Goal: Task Accomplishment & Management: Manage account settings

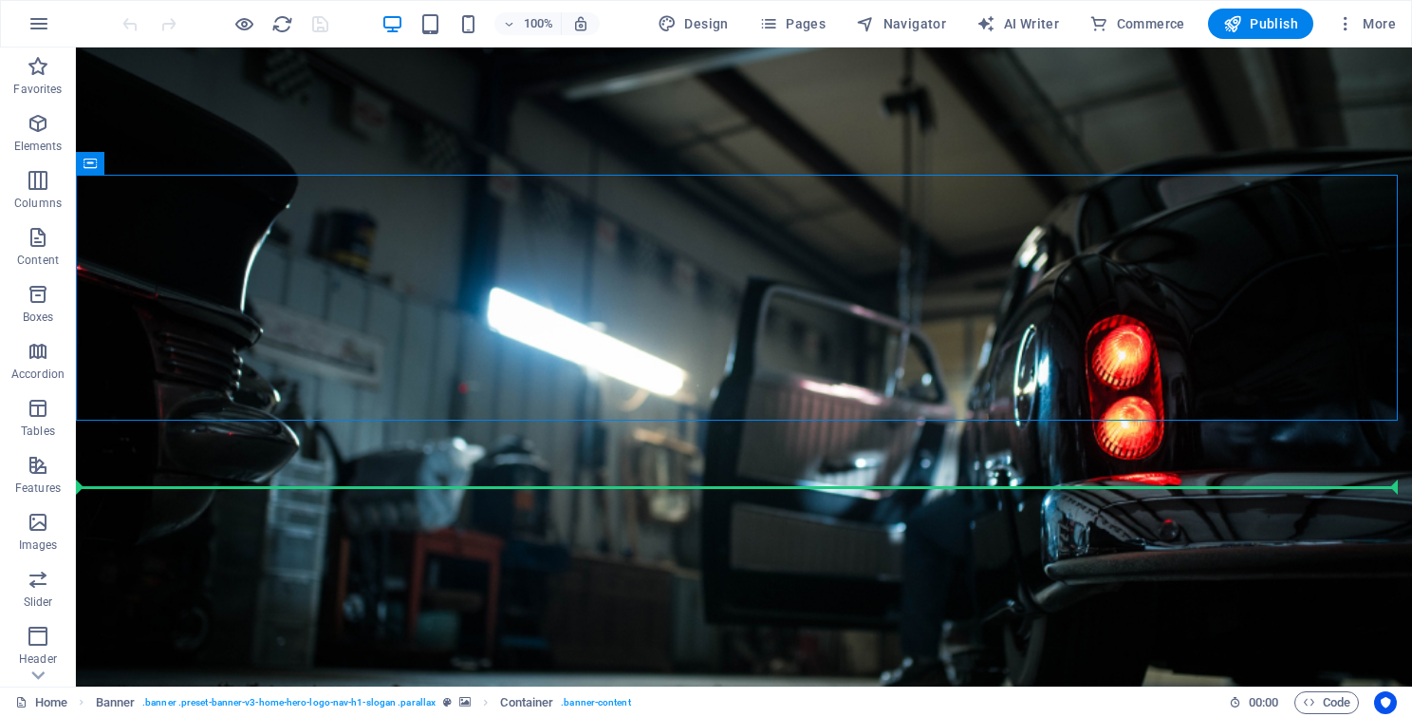
drag, startPoint x: 1173, startPoint y: 434, endPoint x: 1330, endPoint y: 435, distance: 156.6
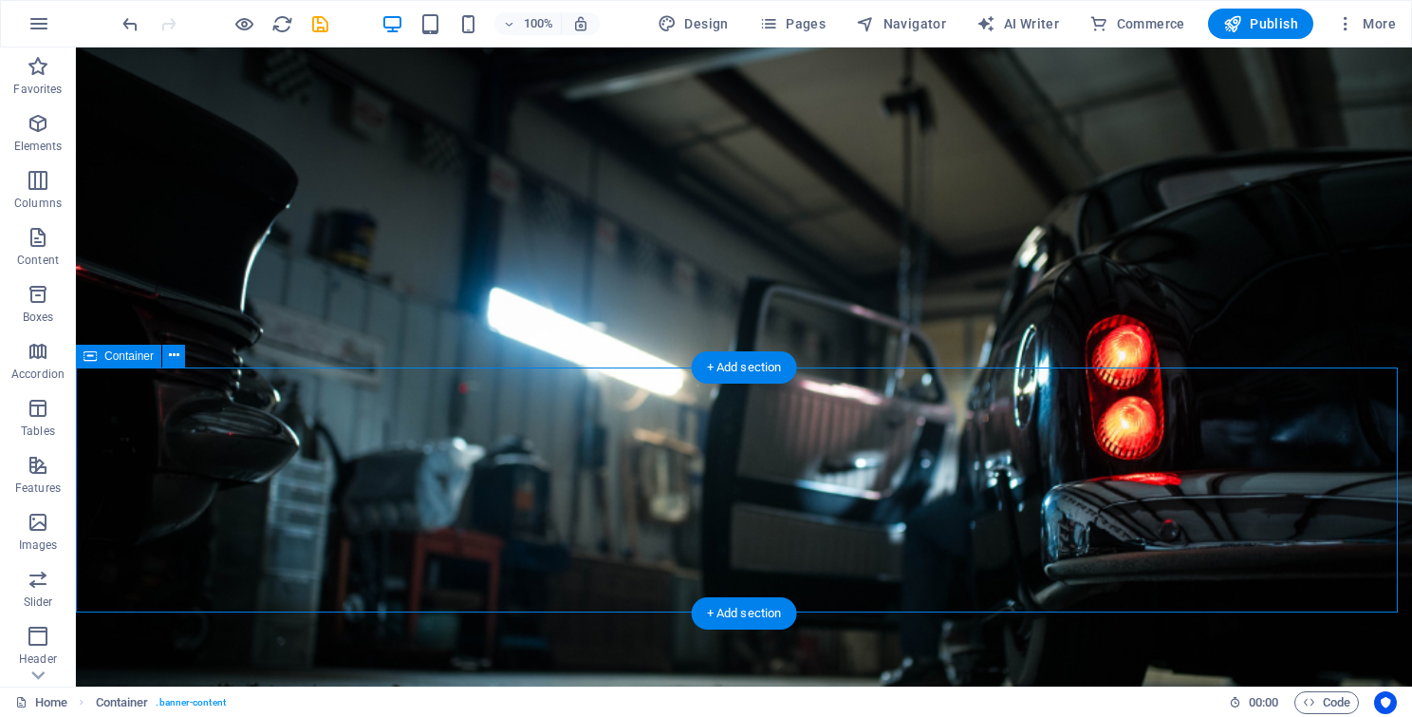
drag, startPoint x: 1274, startPoint y: 389, endPoint x: 1290, endPoint y: 413, distance: 28.7
drag, startPoint x: 1386, startPoint y: 210, endPoint x: 1374, endPoint y: 235, distance: 28.0
click at [1386, 211] on figure at bounding box center [744, 366] width 1337 height 639
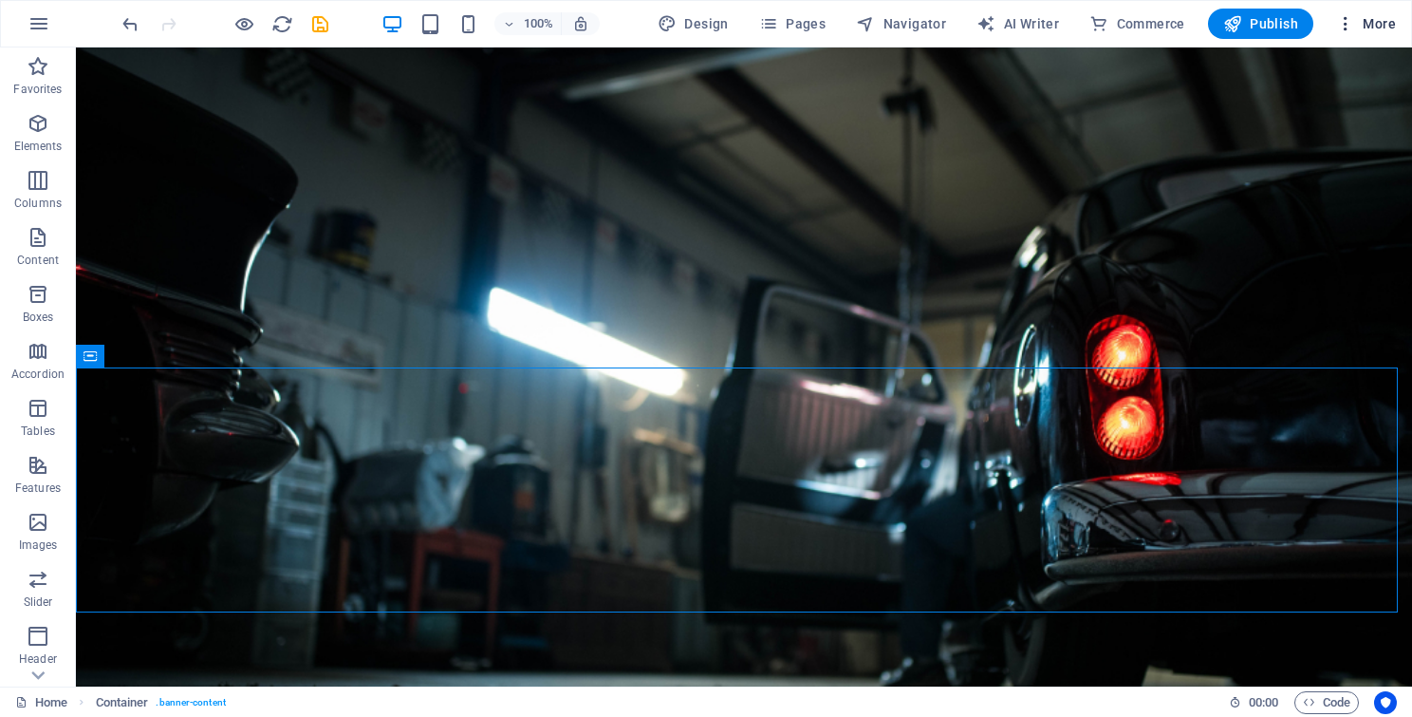
click at [1375, 14] on span "More" at bounding box center [1367, 23] width 60 height 19
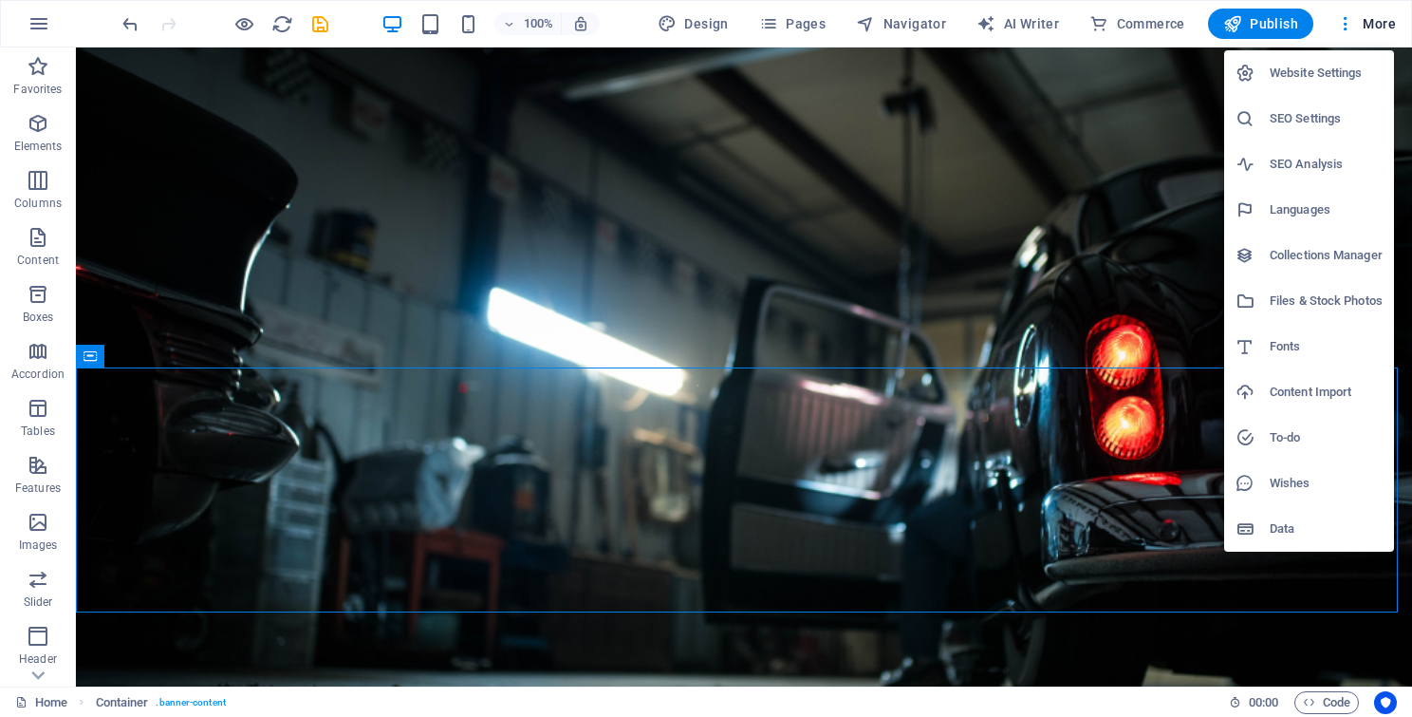
click at [1310, 76] on h6 "Website Settings" at bounding box center [1326, 73] width 113 height 23
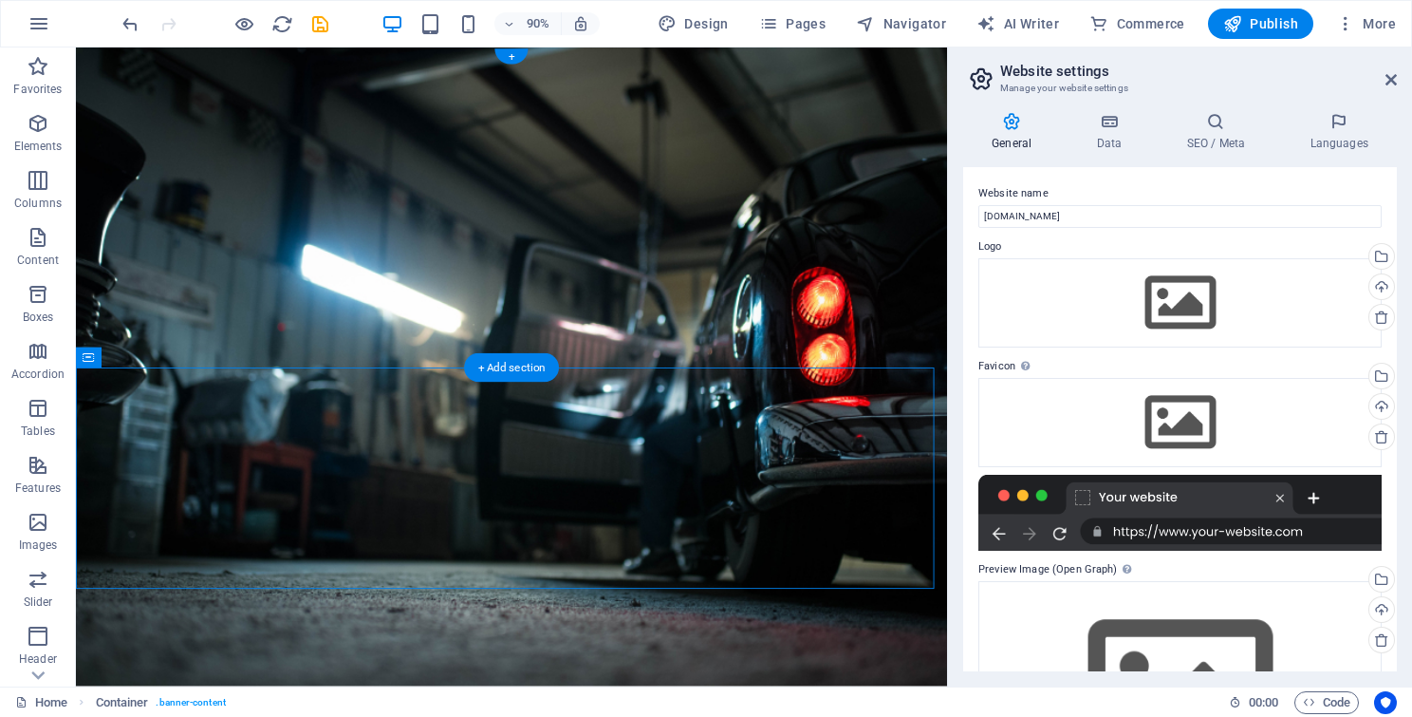
click at [914, 252] on figure at bounding box center [560, 402] width 968 height 710
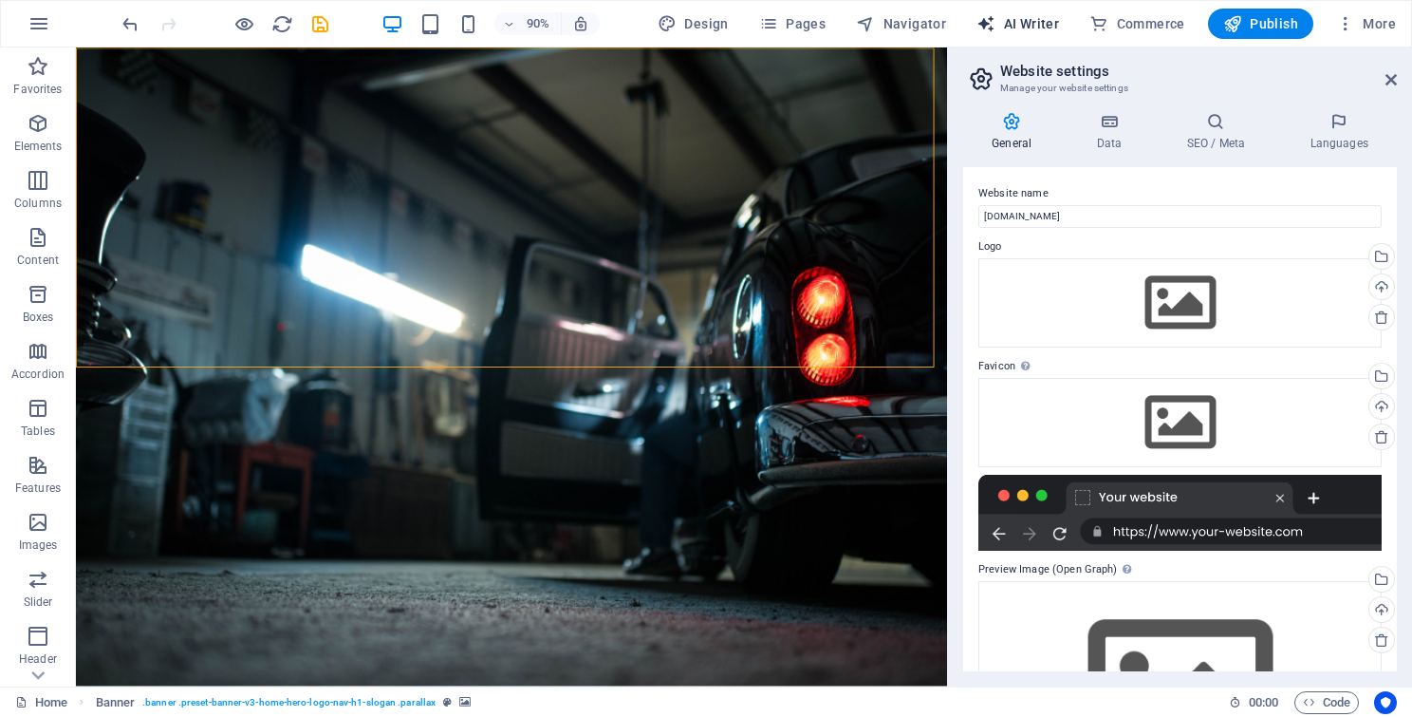
click at [1037, 21] on span "AI Writer" at bounding box center [1018, 23] width 83 height 19
select select "English"
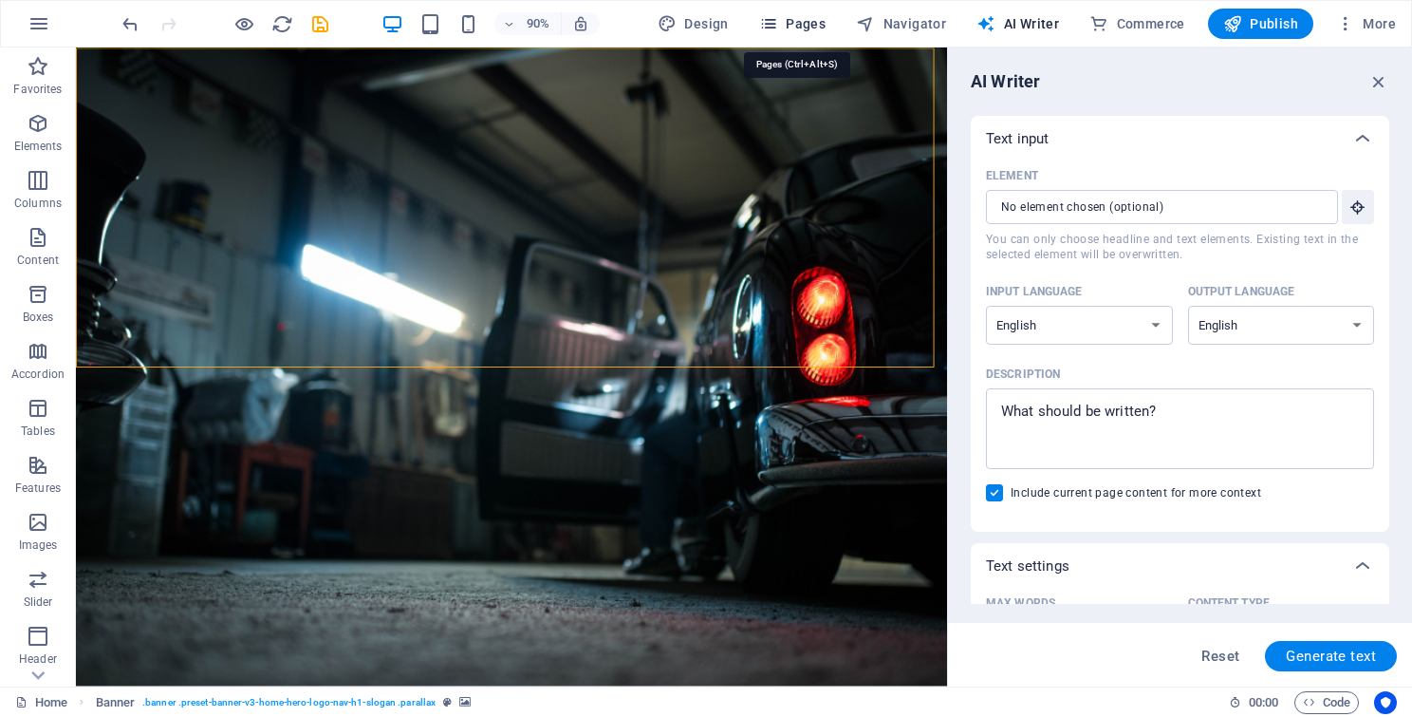
click at [798, 21] on span "Pages" at bounding box center [792, 23] width 66 height 19
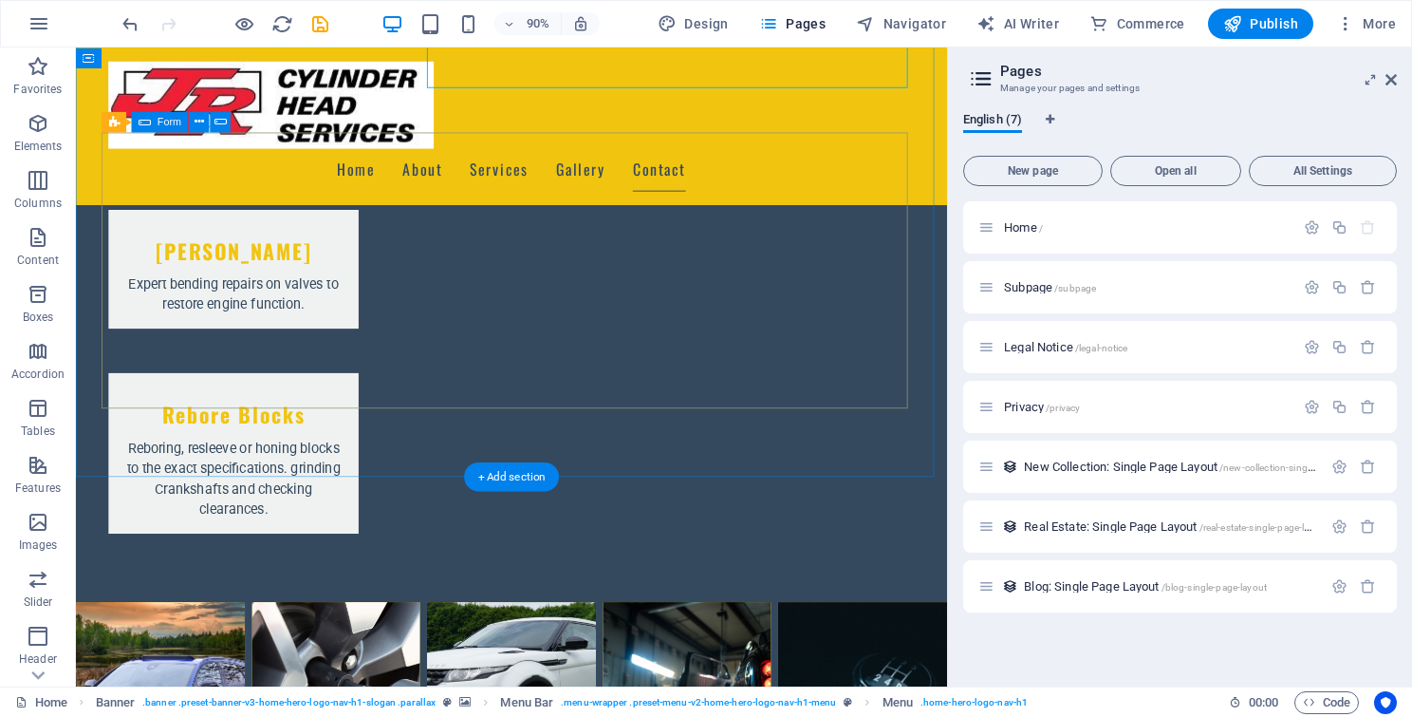
scroll to position [2285, 0]
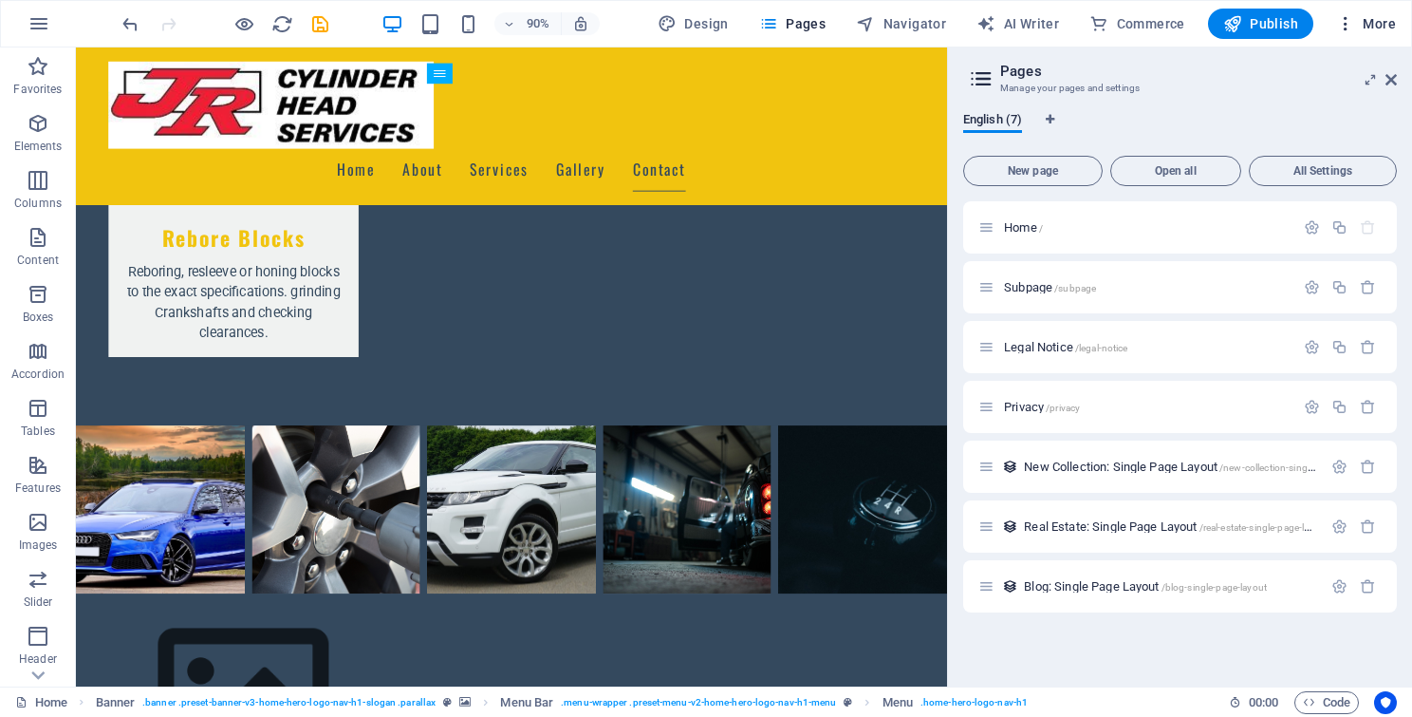
click at [1345, 23] on icon "button" at bounding box center [1346, 23] width 19 height 19
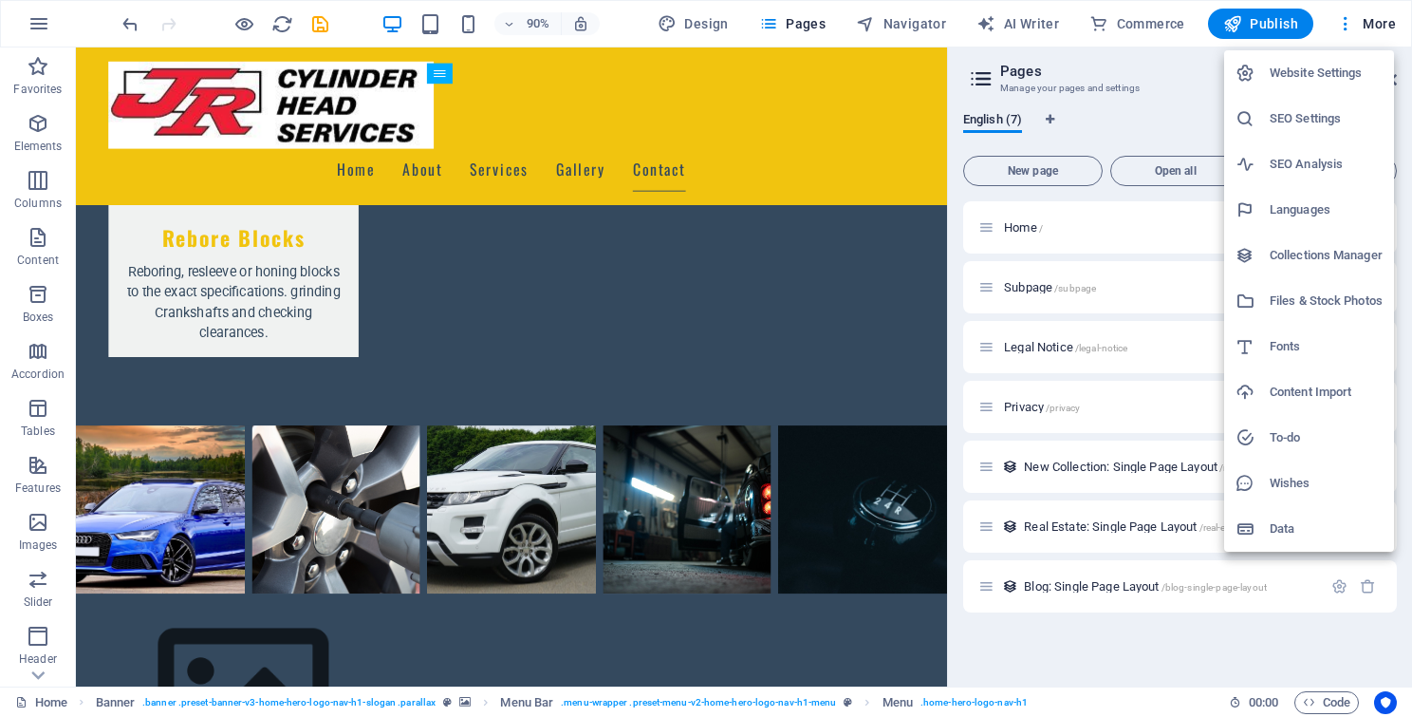
click at [1135, 122] on div at bounding box center [706, 358] width 1412 height 717
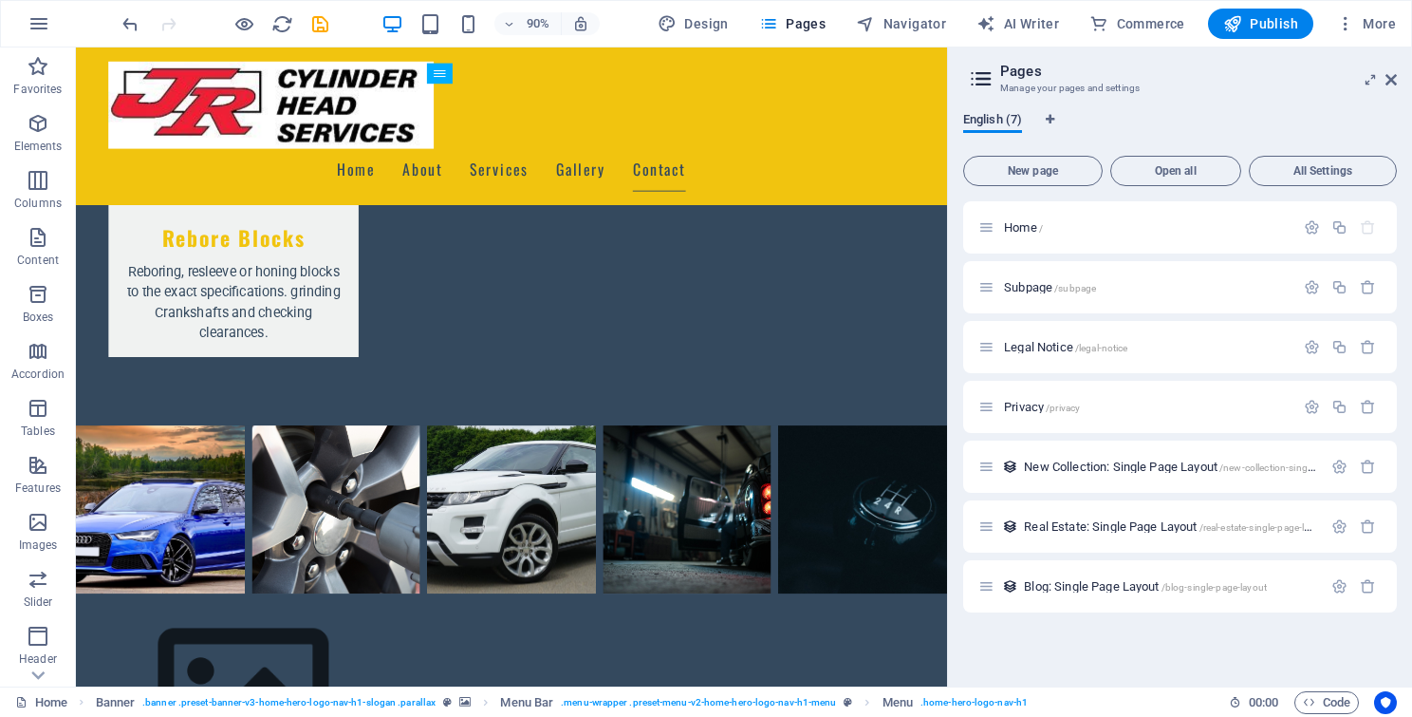
click at [1002, 114] on span "English (7)" at bounding box center [992, 121] width 59 height 27
click at [980, 77] on icon at bounding box center [981, 78] width 28 height 27
click at [1371, 80] on icon at bounding box center [1371, 79] width 0 height 15
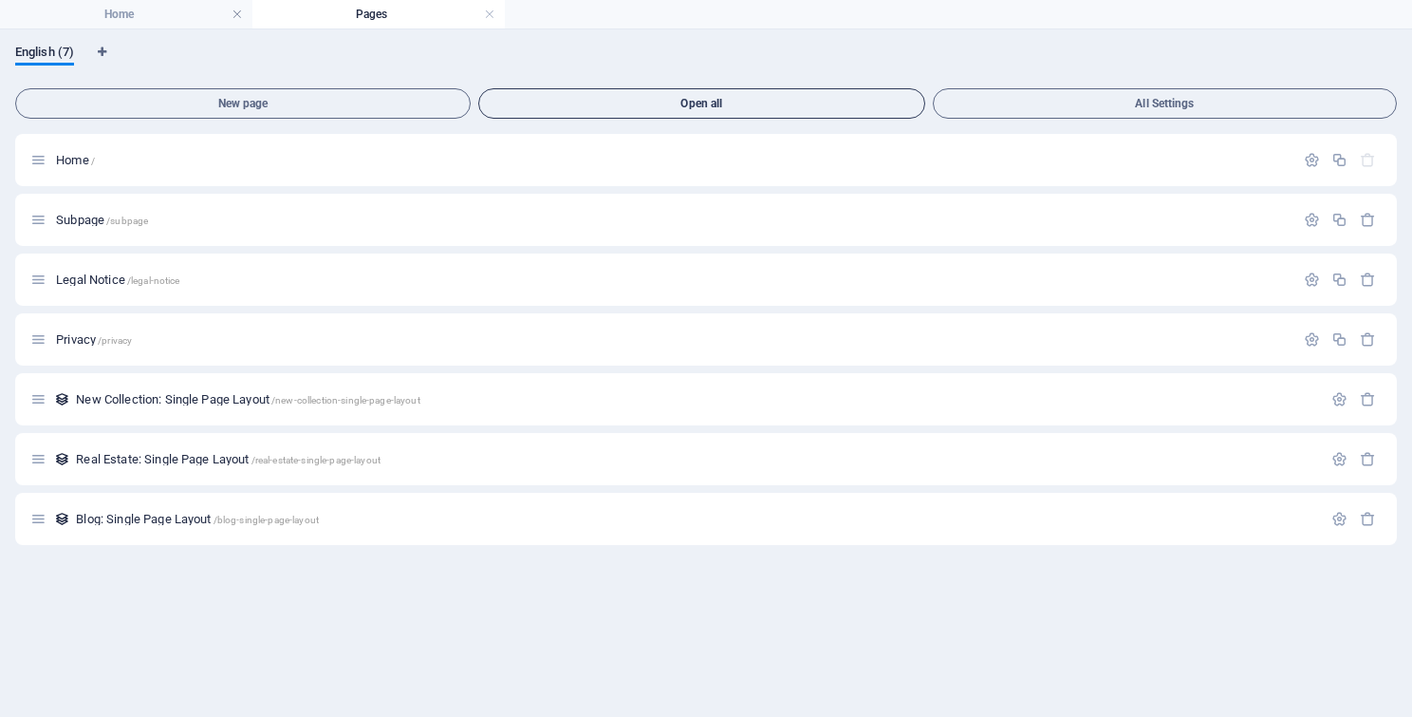
click at [763, 114] on button "Open all" at bounding box center [701, 103] width 447 height 30
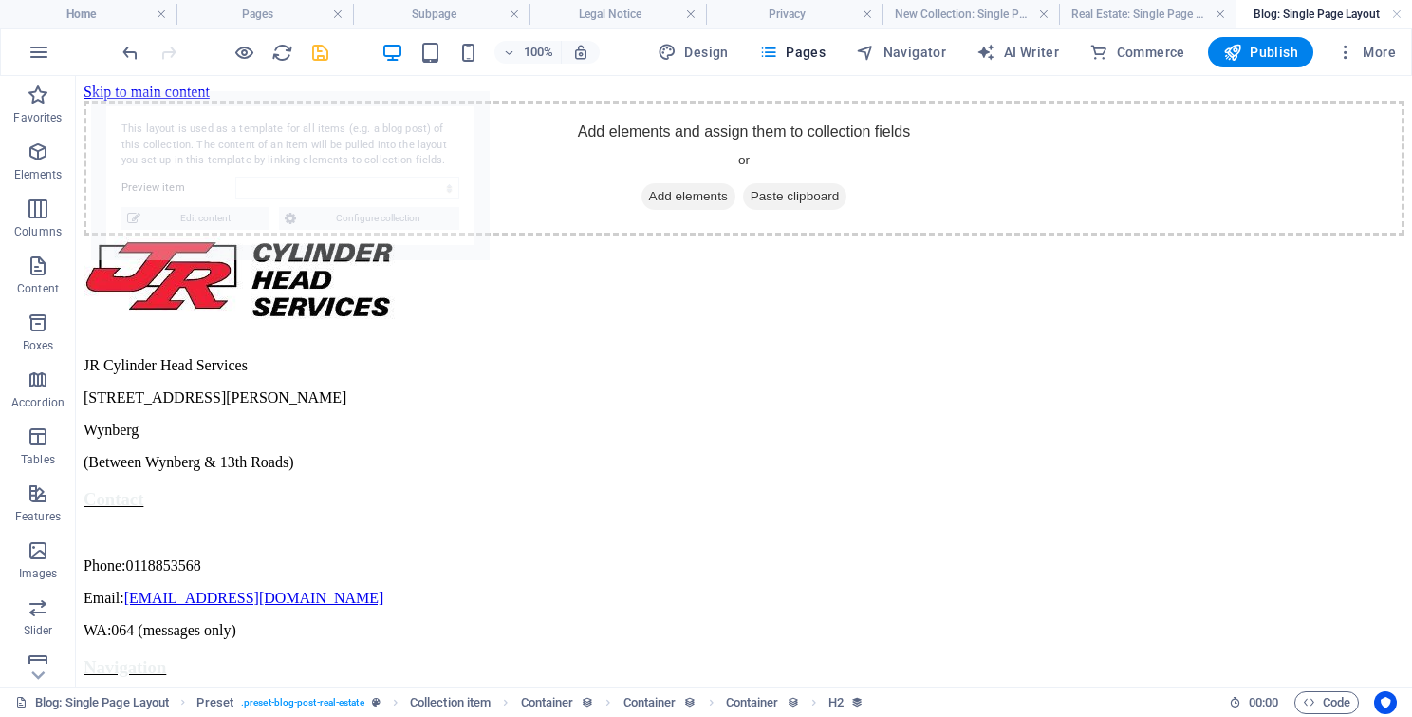
select select "68a592ccb6fce7bb2e069228"
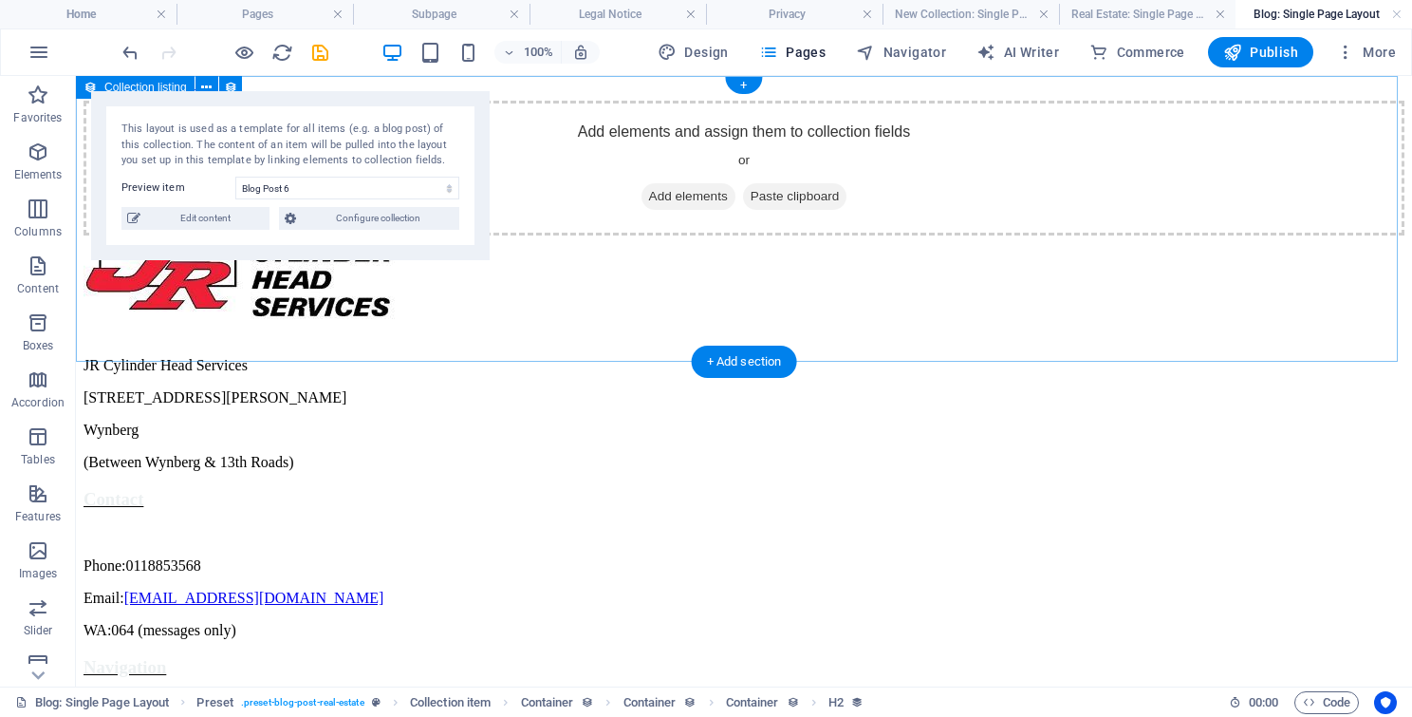
click at [210, 235] on div "Add elements and assign them to collection fields or Add elements Paste clipboa…" at bounding box center [744, 168] width 1321 height 135
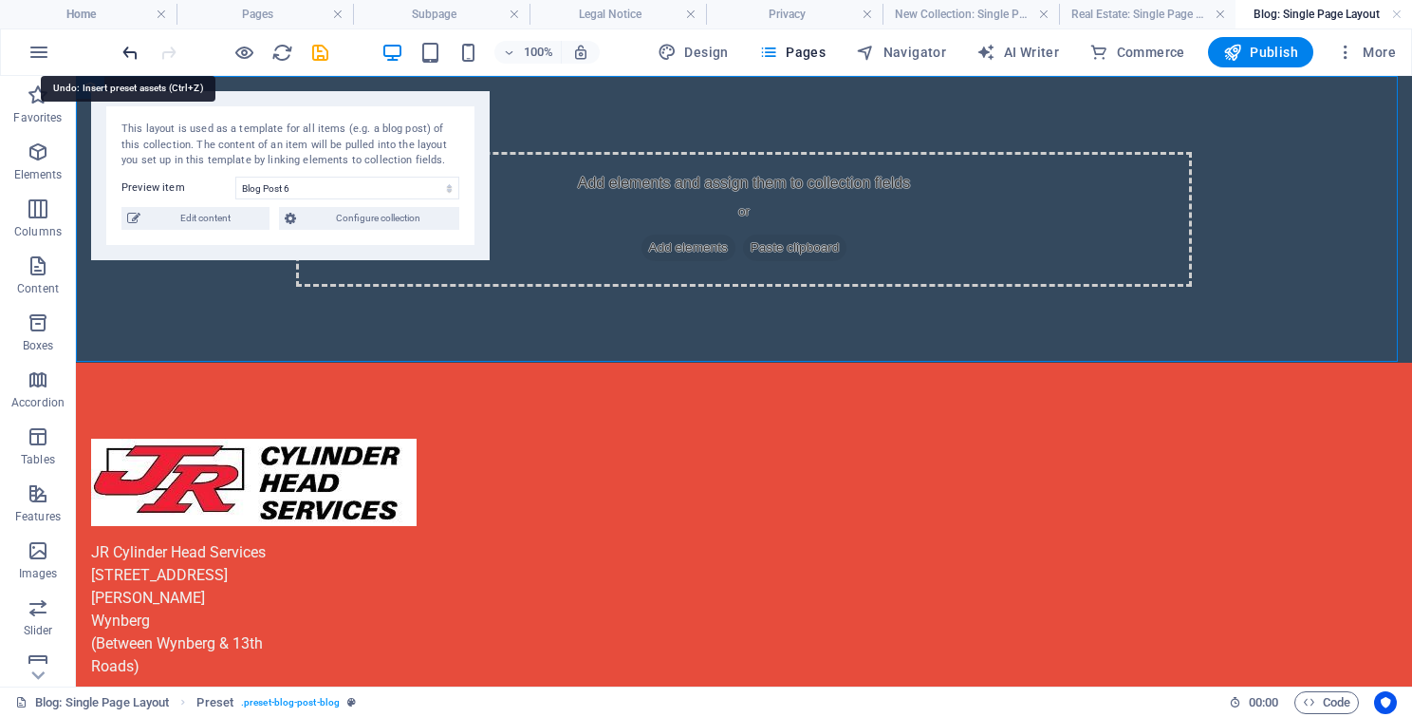
click at [125, 46] on icon "undo" at bounding box center [131, 53] width 22 height 22
click at [37, 54] on icon "button" at bounding box center [39, 52] width 23 height 23
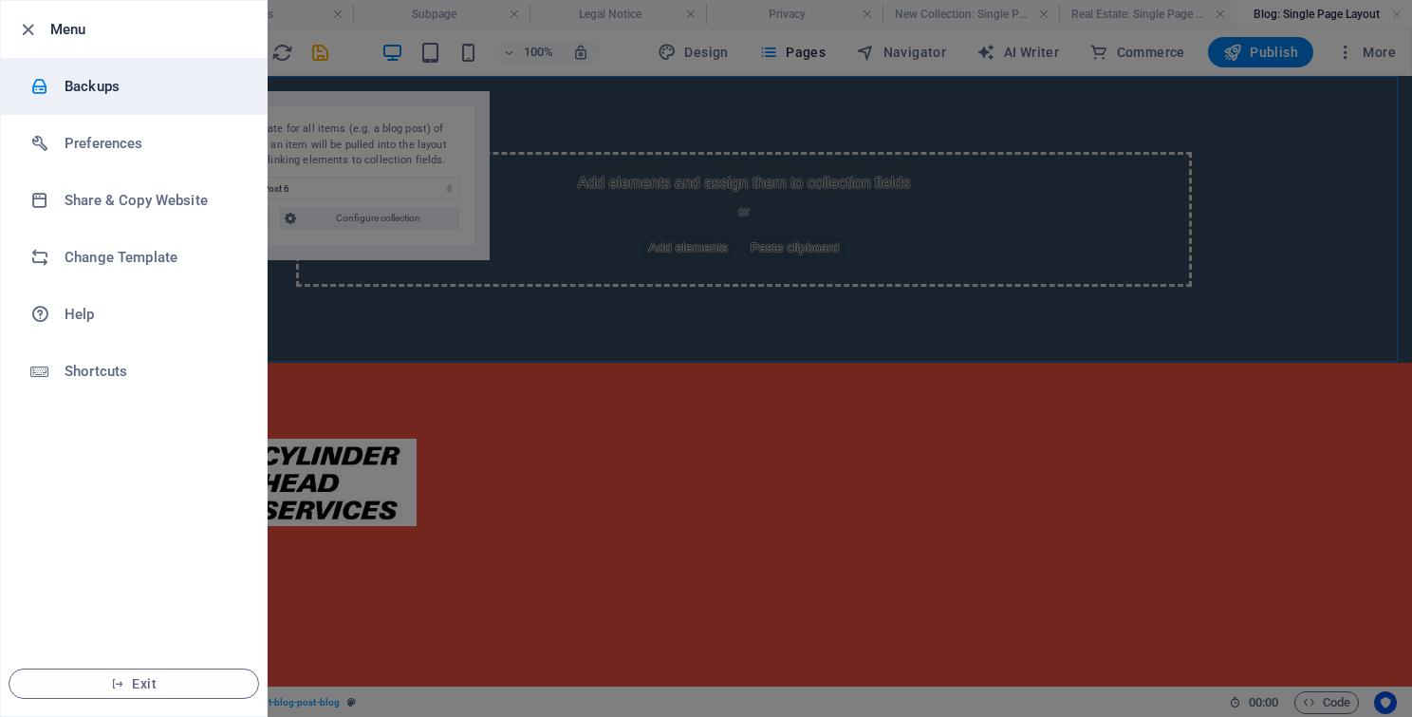
click at [106, 98] on li "Backups" at bounding box center [134, 86] width 266 height 57
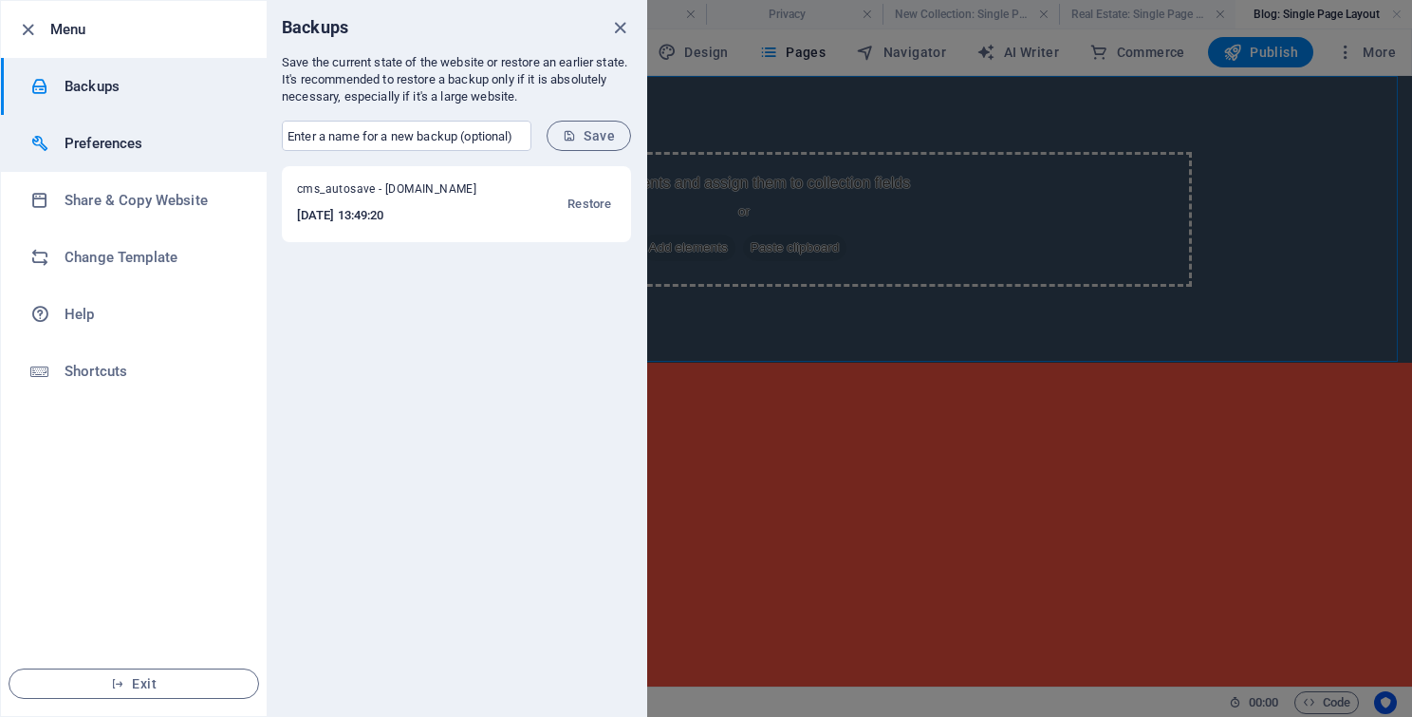
click at [103, 150] on h6 "Preferences" at bounding box center [153, 143] width 176 height 23
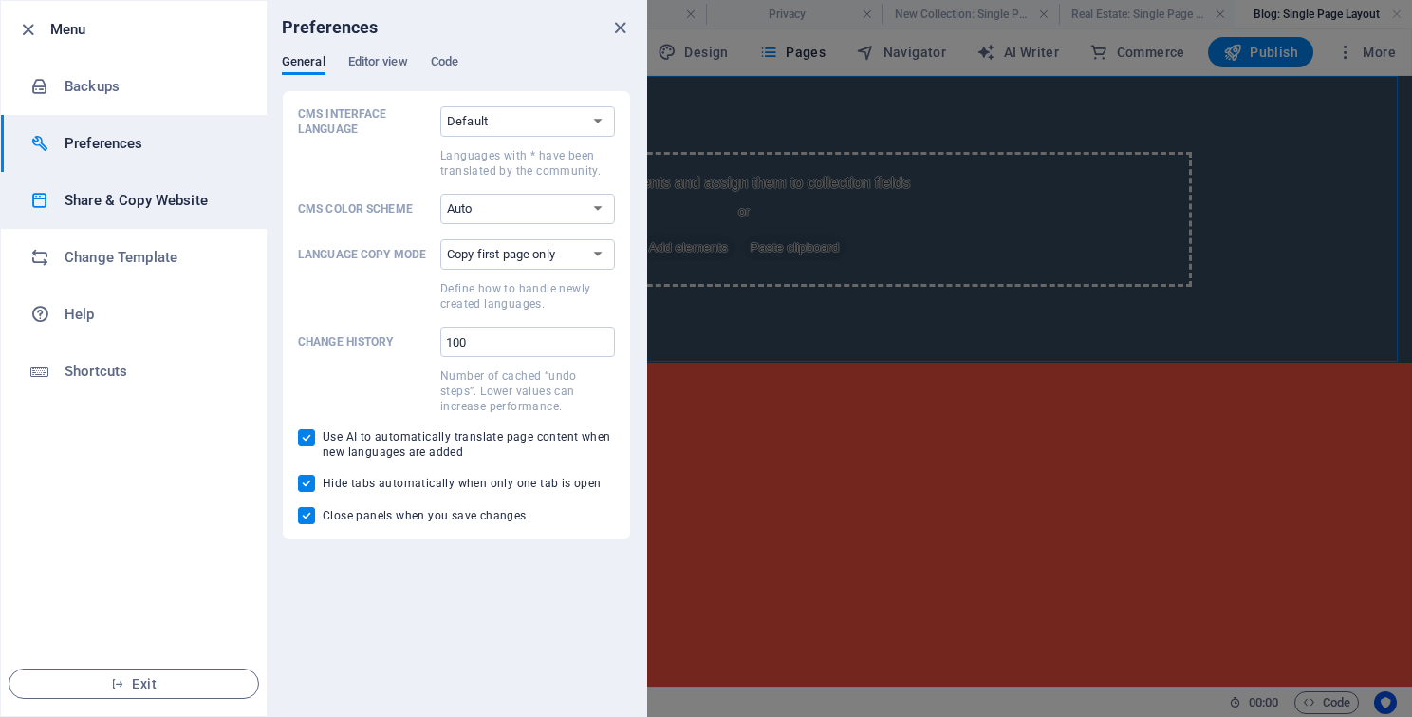
click at [140, 201] on h6 "Share & Copy Website" at bounding box center [153, 200] width 176 height 23
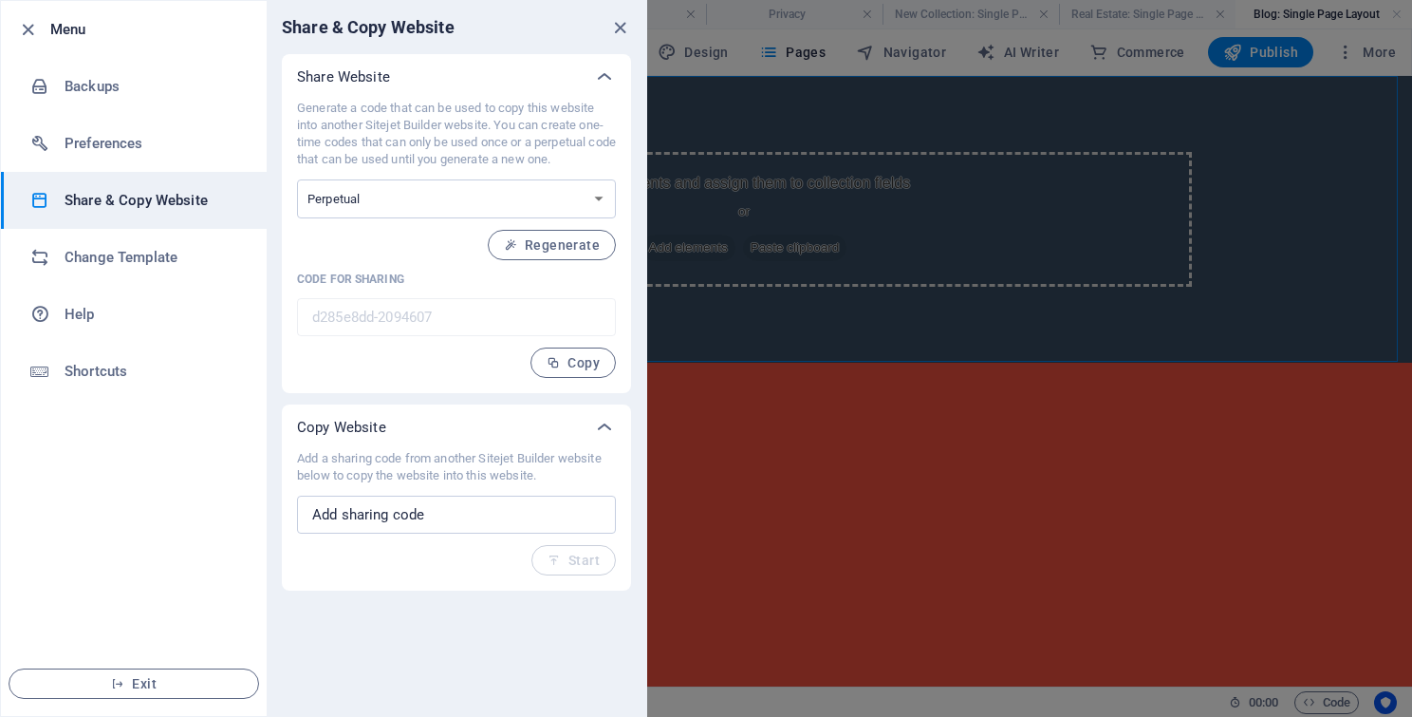
click at [1272, 433] on div at bounding box center [706, 358] width 1412 height 717
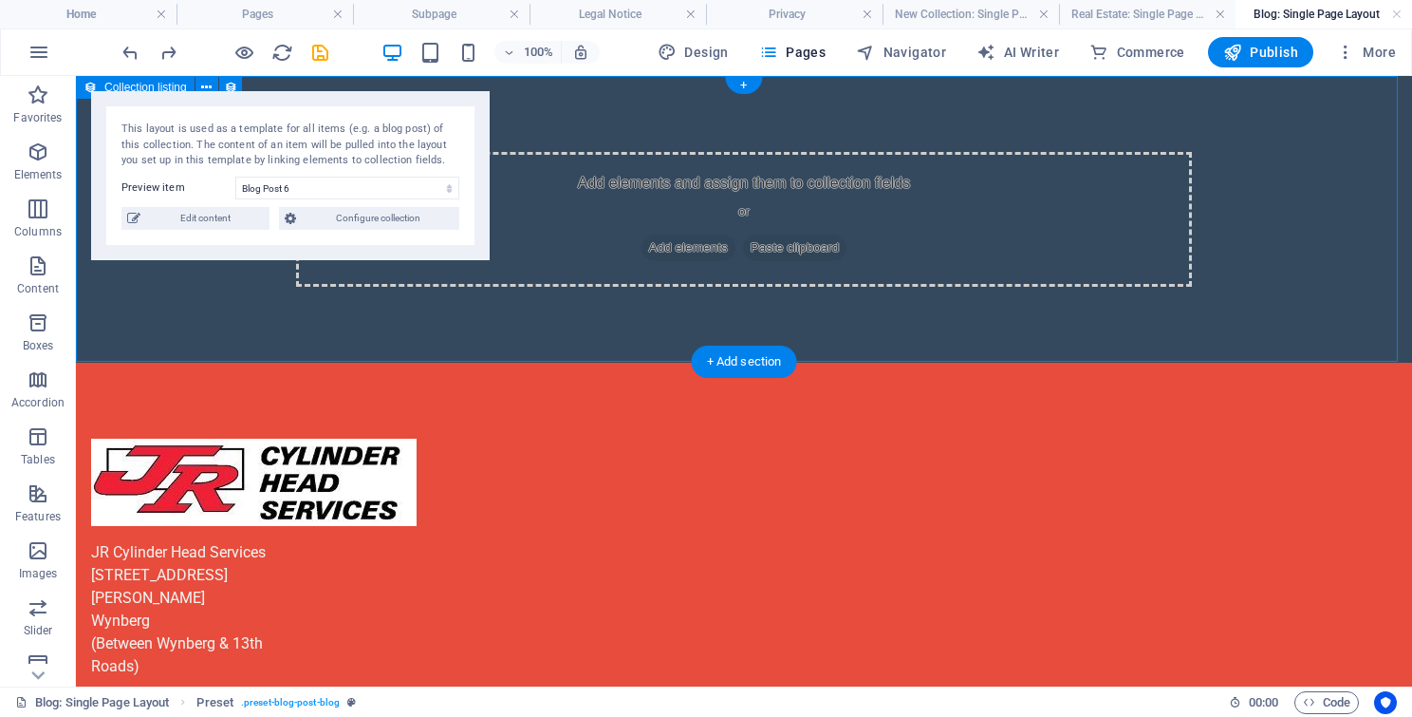
click at [216, 275] on div "Add elements and assign them to collection fields or Add elements Paste clipboa…" at bounding box center [744, 219] width 1337 height 287
click at [729, 115] on div "Add elements and assign them to collection fields or Add elements Paste clipboa…" at bounding box center [744, 219] width 1337 height 287
click at [1152, 57] on span "Commerce" at bounding box center [1138, 52] width 96 height 19
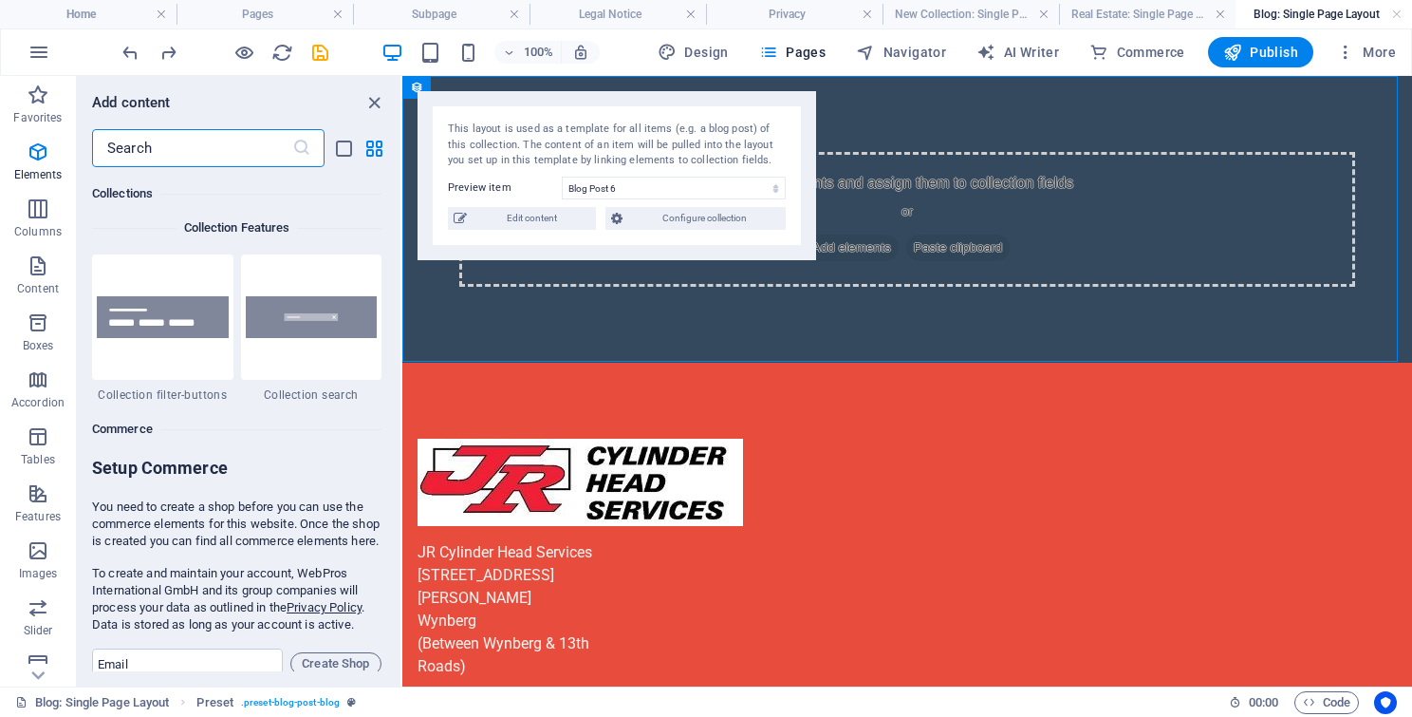
scroll to position [18293, 0]
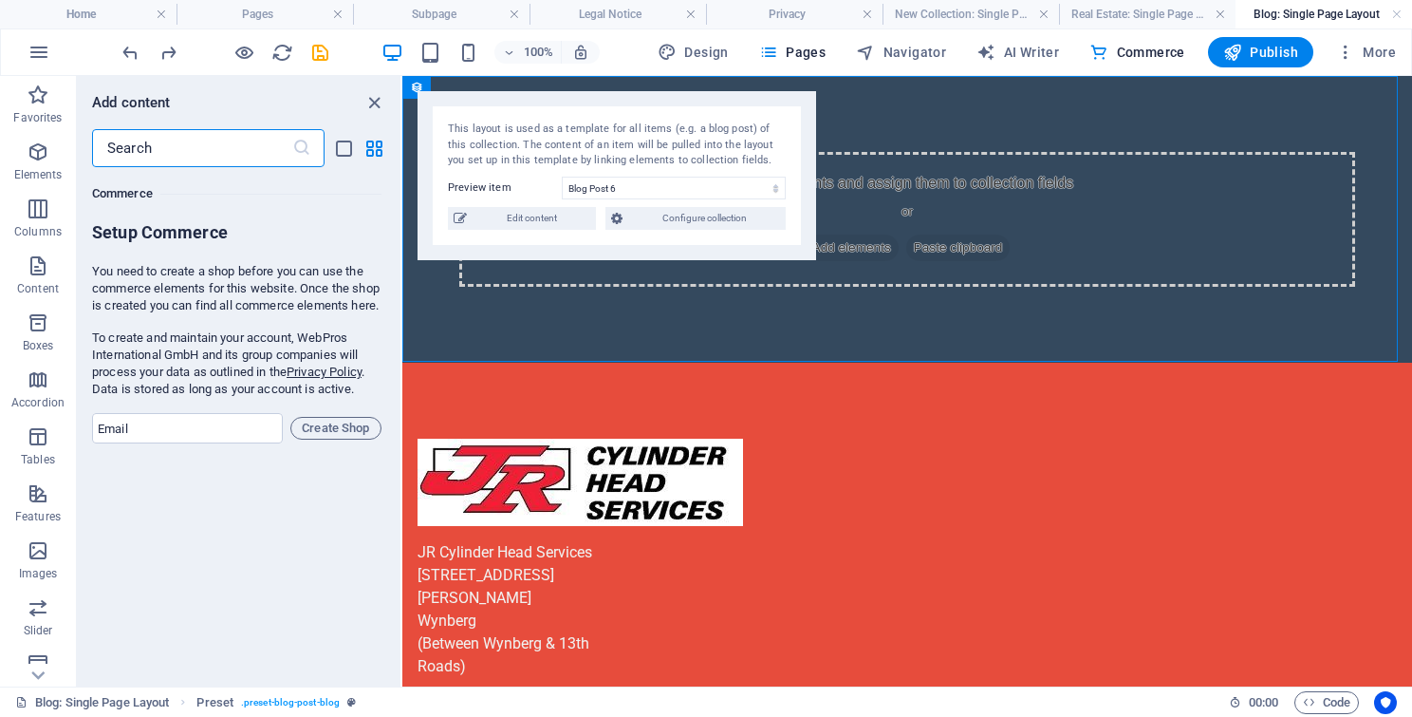
click at [368, 101] on icon "close panel" at bounding box center [375, 103] width 22 height 22
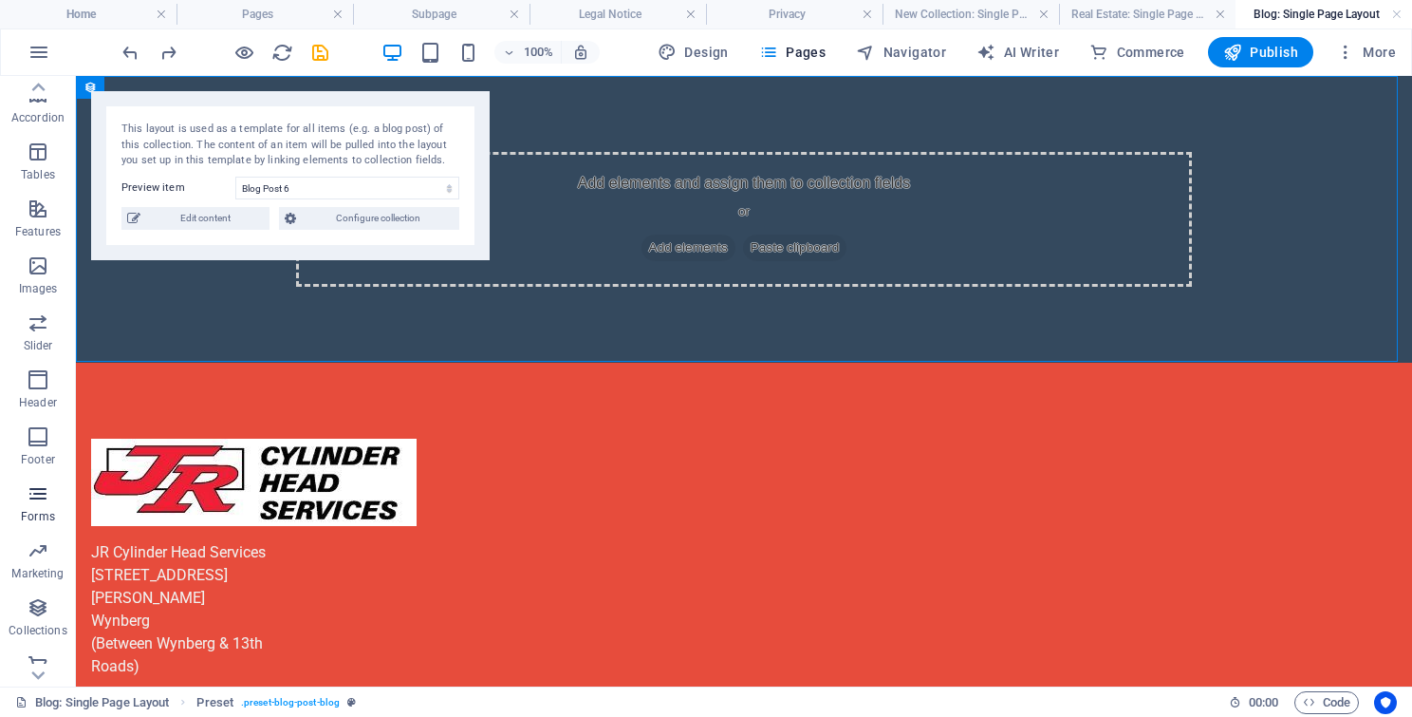
scroll to position [300, 0]
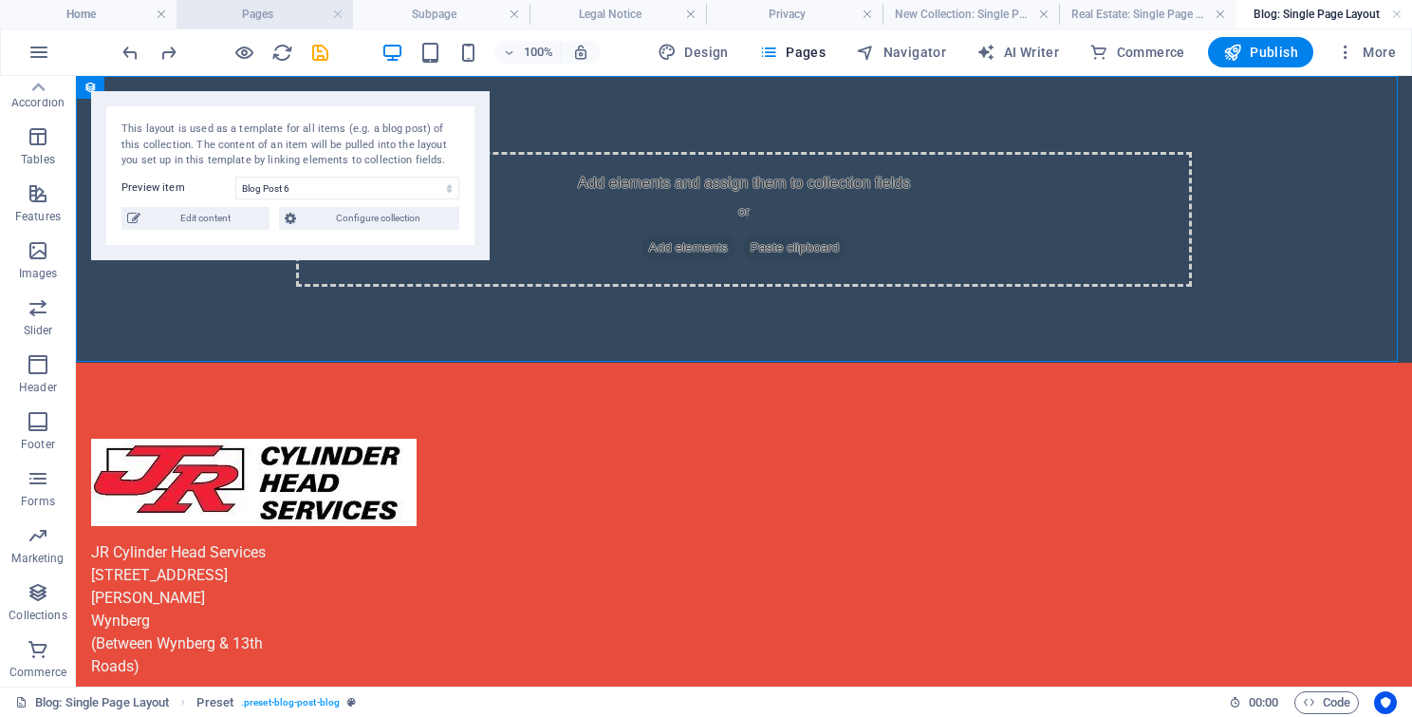
click at [248, 15] on h4 "Pages" at bounding box center [265, 14] width 177 height 21
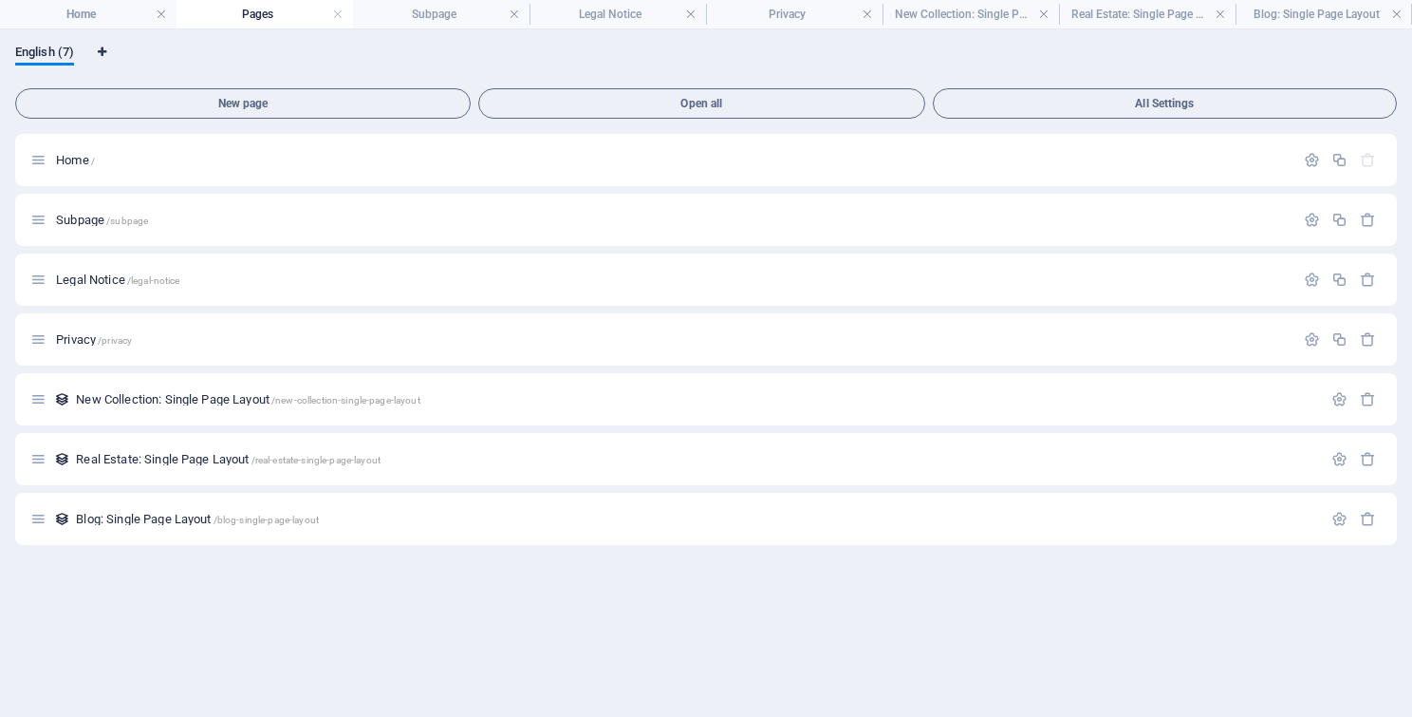
click at [102, 48] on icon "Language Tabs" at bounding box center [102, 52] width 9 height 11
select select "41"
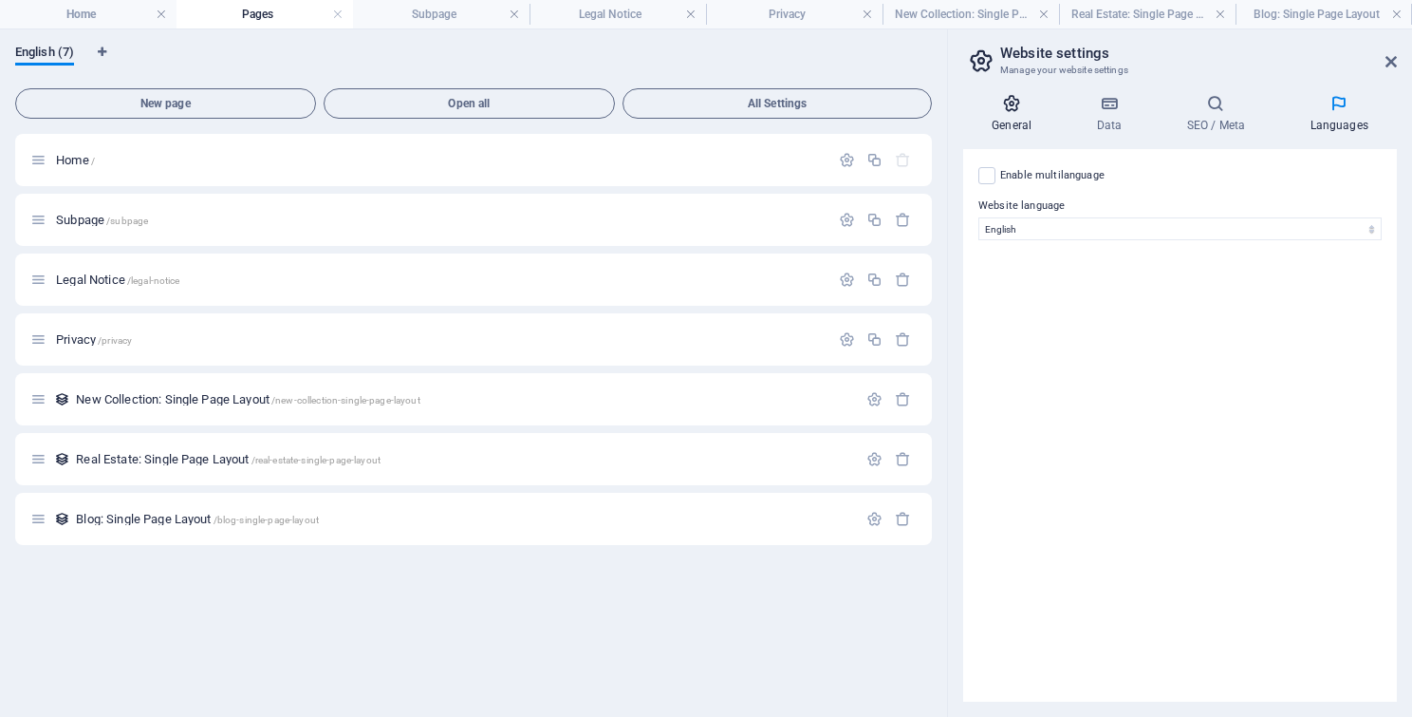
click at [1009, 125] on h4 "General" at bounding box center [1015, 114] width 104 height 40
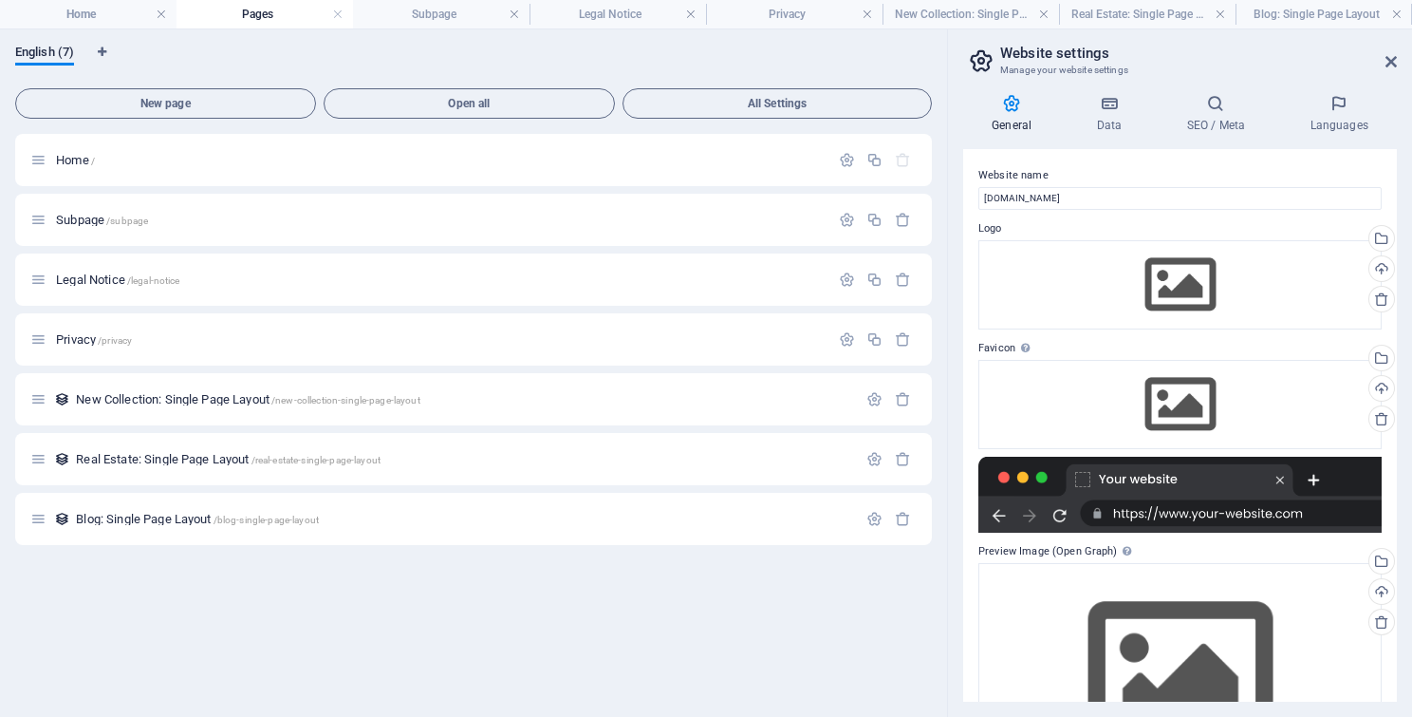
scroll to position [94, 0]
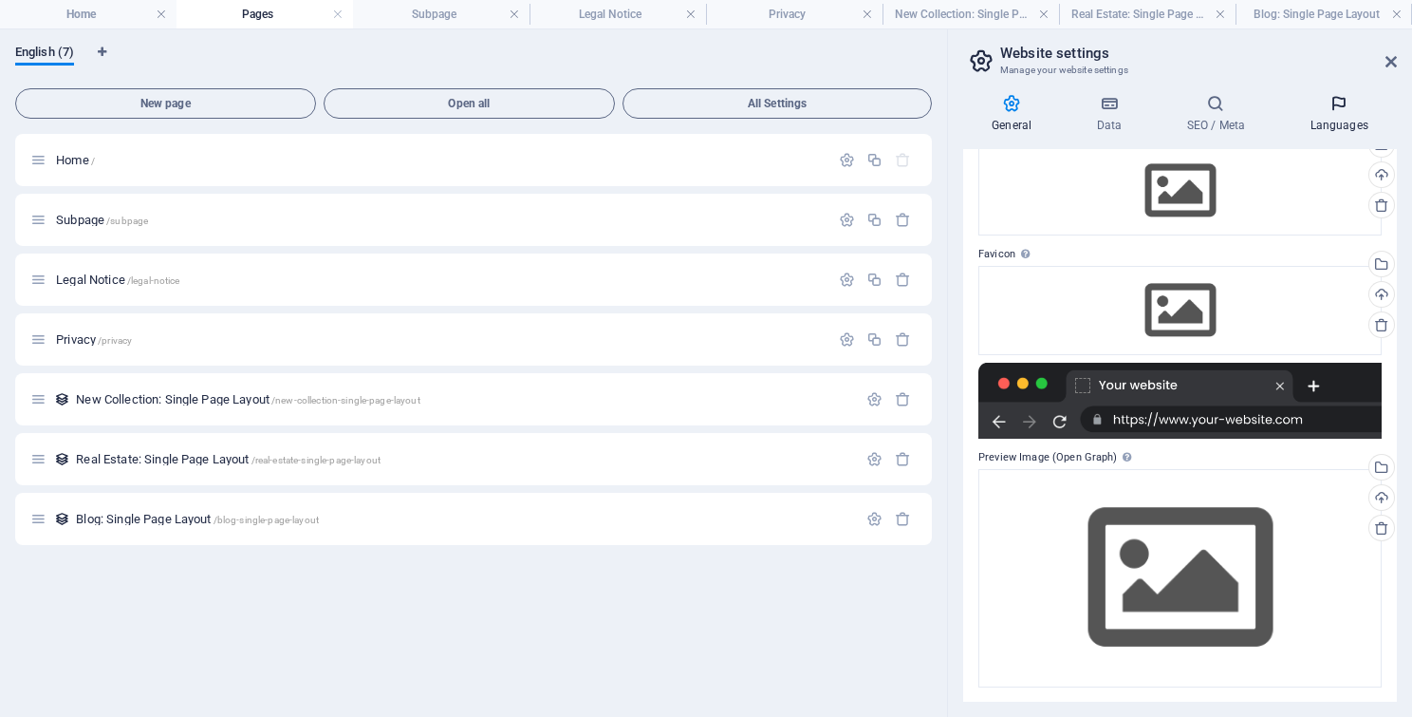
click at [1342, 118] on h4 "Languages" at bounding box center [1339, 114] width 116 height 40
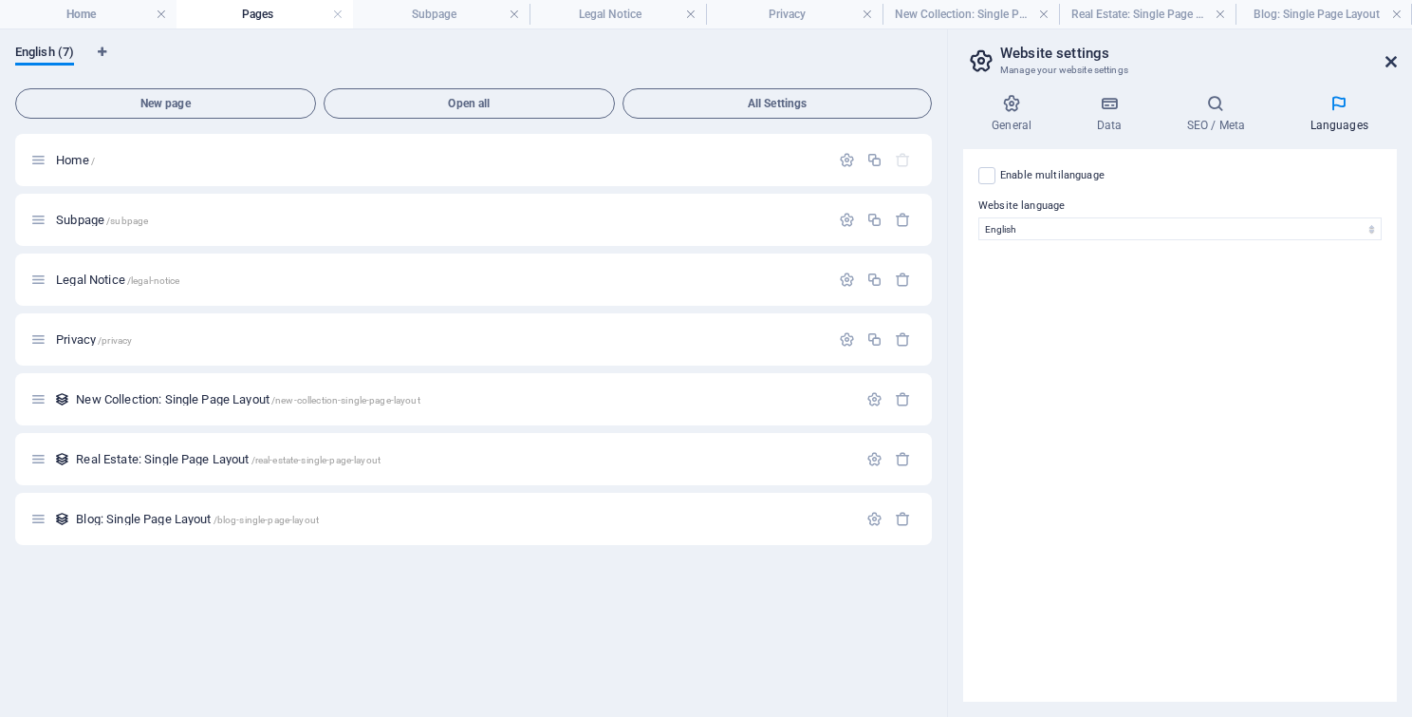
click at [1386, 58] on icon at bounding box center [1391, 61] width 11 height 15
